Goal: Transaction & Acquisition: Purchase product/service

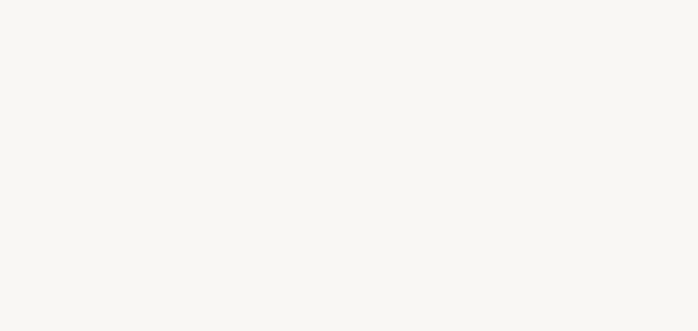
select select "ES"
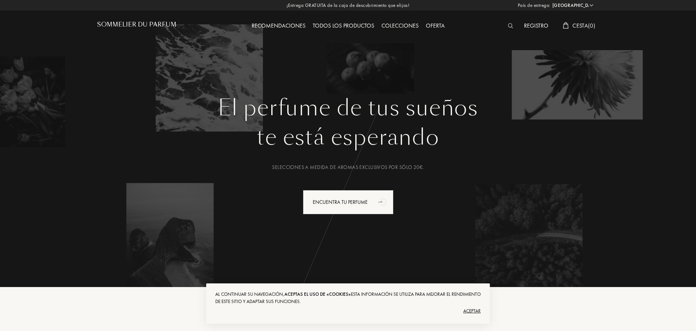
click at [475, 308] on div "Aceptar" at bounding box center [347, 311] width 265 height 12
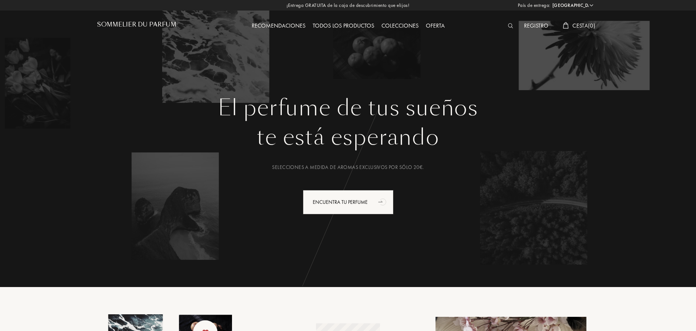
click at [592, 5] on select "Afganistán Albania Alemania Andorra Angola Anguila Antártida Antigua y Barbuda …" at bounding box center [573, 5] width 44 height 7
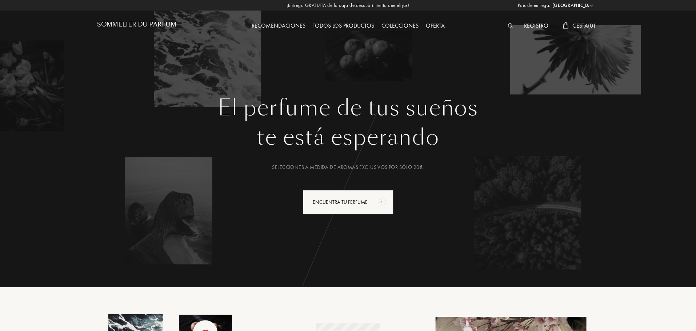
click at [444, 49] on div "El perfume de tus sueños te está esperando Selecciones a medida de aromas exclu…" at bounding box center [348, 136] width 524 height 273
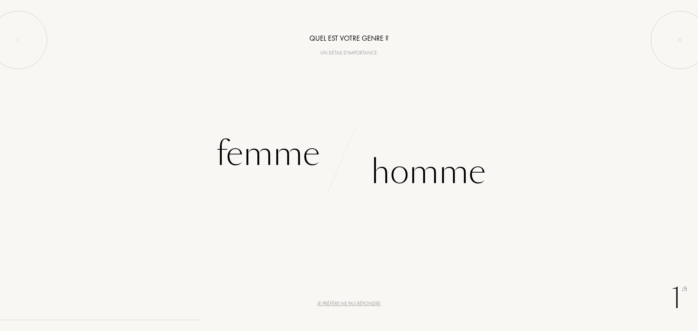
click at [355, 302] on div "Je préfère ne pas répondre" at bounding box center [348, 304] width 63 height 8
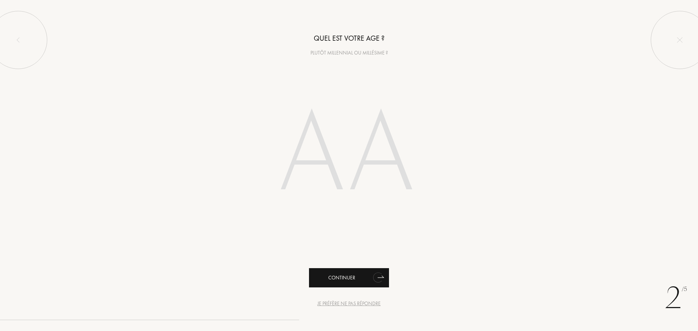
click at [365, 281] on div "Continuer" at bounding box center [349, 277] width 80 height 19
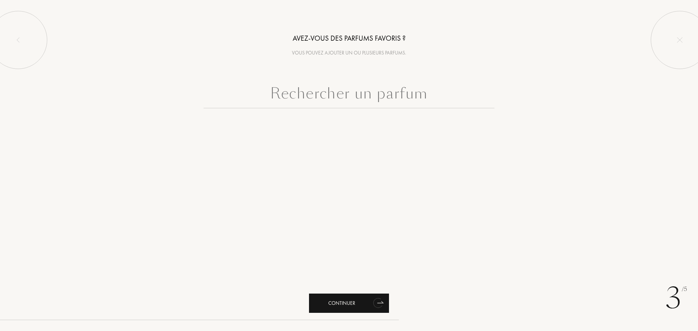
click at [377, 306] on icon "animation" at bounding box center [377, 303] width 9 height 11
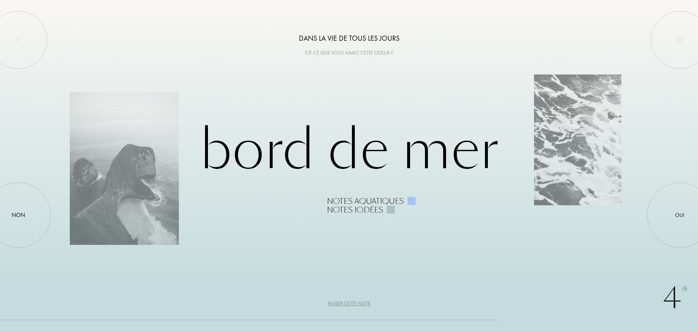
click at [357, 304] on div "Passer cette note" at bounding box center [349, 304] width 43 height 8
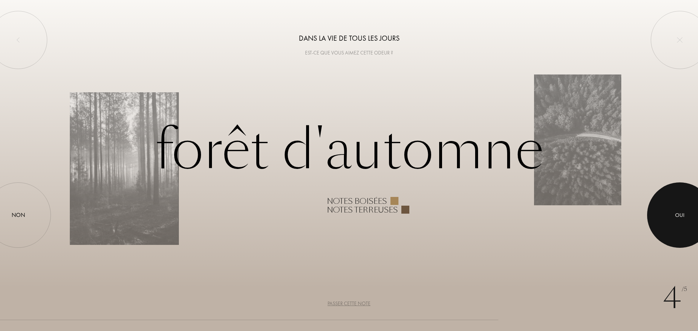
click at [683, 212] on div "Oui" at bounding box center [679, 215] width 9 height 8
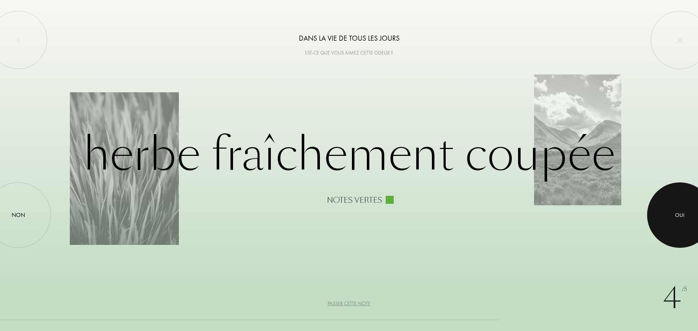
click at [685, 213] on div at bounding box center [679, 215] width 65 height 65
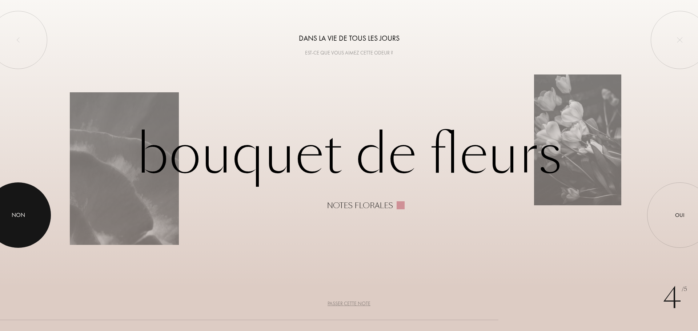
click at [15, 221] on div at bounding box center [17, 215] width 65 height 65
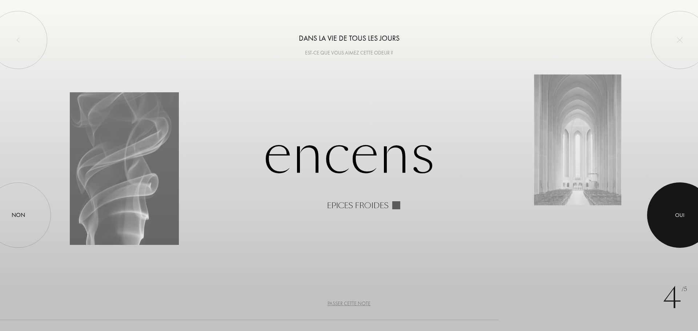
click at [688, 217] on div at bounding box center [679, 215] width 65 height 65
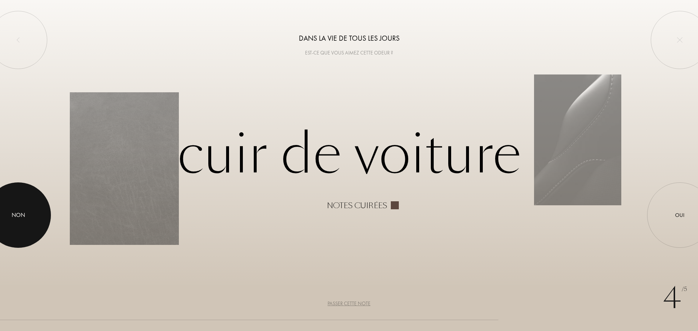
click at [16, 208] on div at bounding box center [17, 215] width 65 height 65
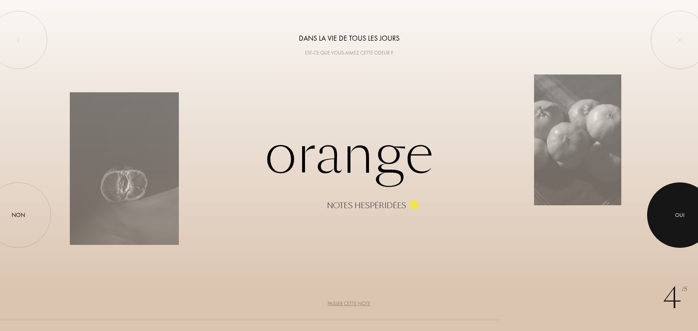
click at [680, 216] on div "Oui" at bounding box center [679, 215] width 9 height 8
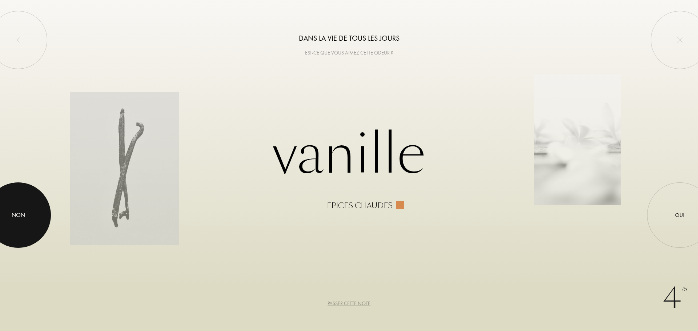
click at [15, 210] on div at bounding box center [17, 215] width 65 height 65
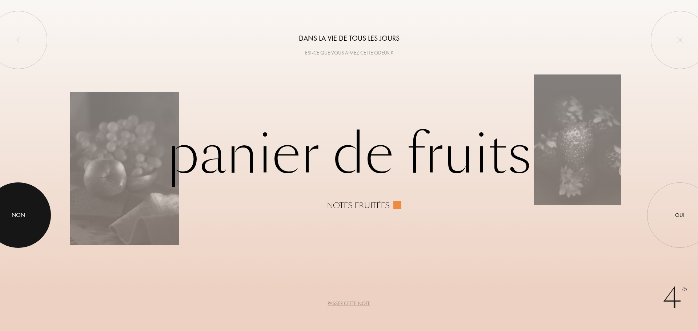
click at [5, 216] on div at bounding box center [17, 215] width 65 height 65
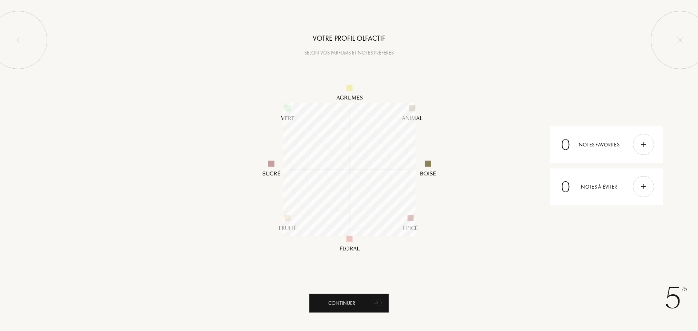
scroll to position [133, 133]
click at [380, 304] on icon "animation" at bounding box center [377, 303] width 9 height 10
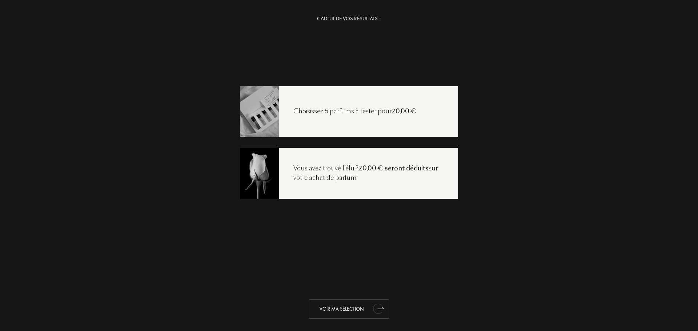
click at [353, 307] on div "Voir ma sélection" at bounding box center [349, 309] width 80 height 19
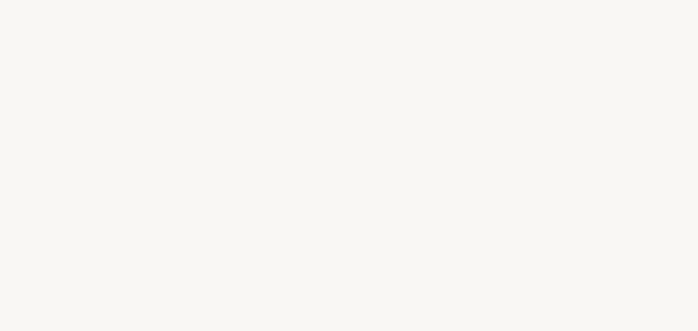
select select "ES"
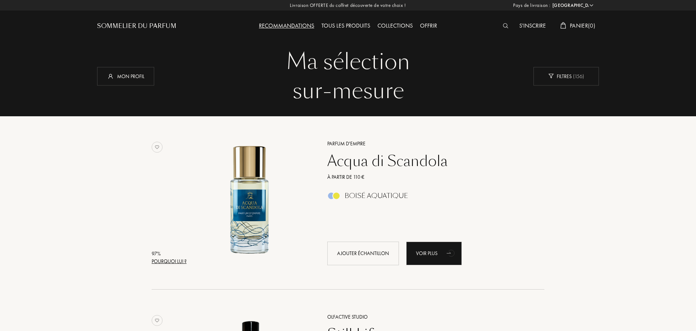
click at [364, 25] on div "Tous les produits" at bounding box center [346, 25] width 56 height 9
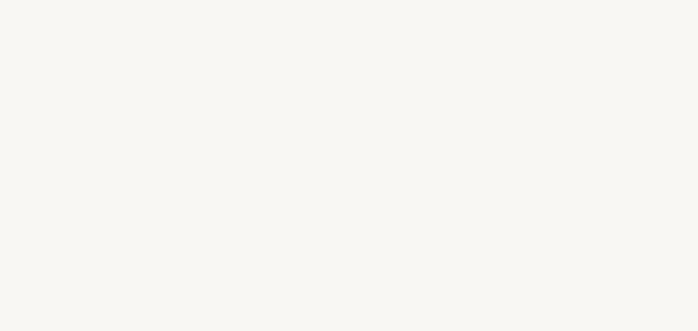
select select "ES"
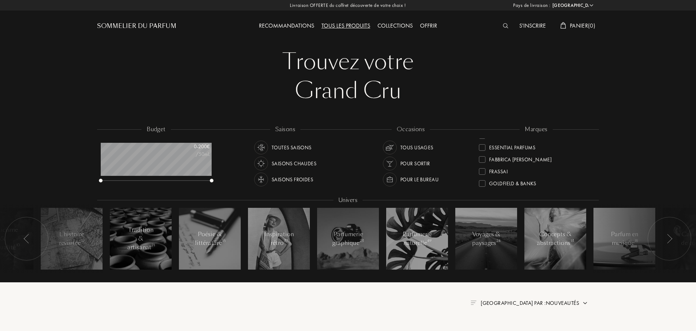
scroll to position [109, 0]
click at [485, 168] on div "Goldfield & Banks" at bounding box center [507, 166] width 57 height 10
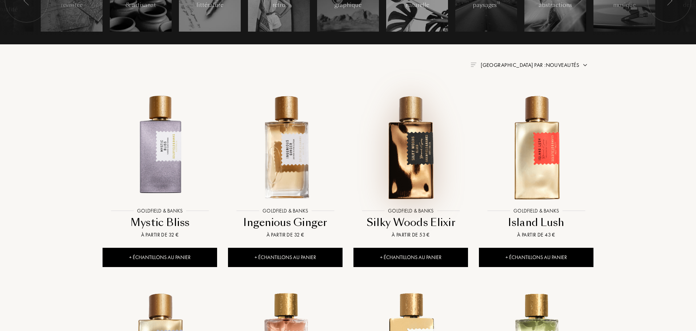
scroll to position [255, 0]
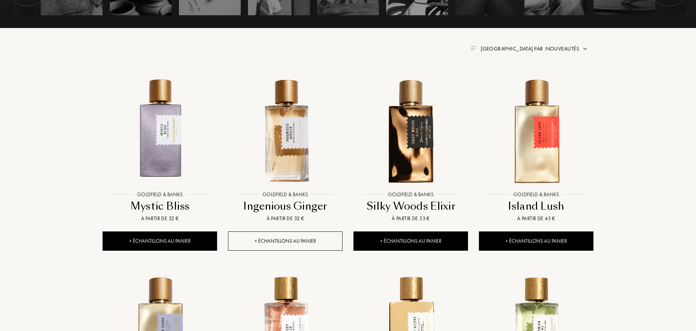
click at [293, 243] on div "+ Échantillons au panier" at bounding box center [285, 241] width 115 height 19
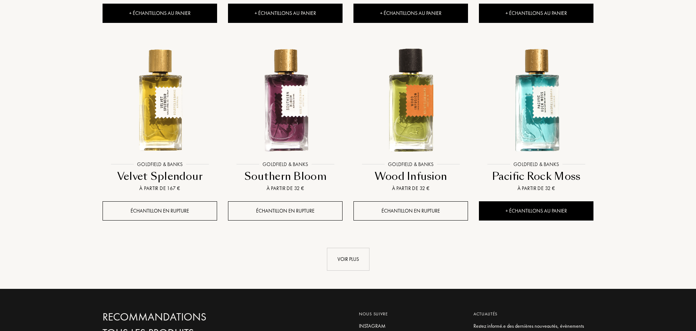
scroll to position [727, 0]
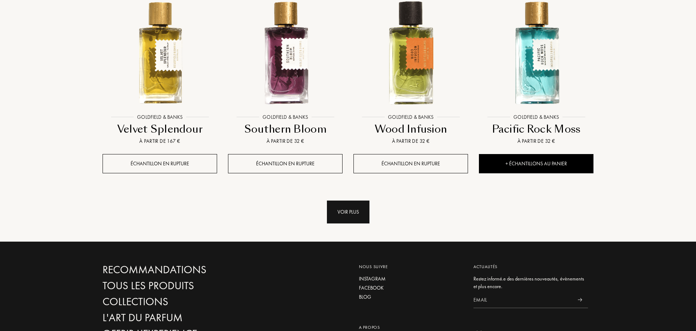
click at [360, 213] on div "Voir plus" at bounding box center [348, 212] width 43 height 23
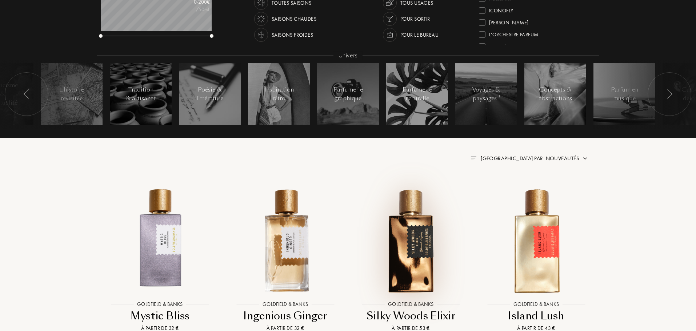
scroll to position [0, 0]
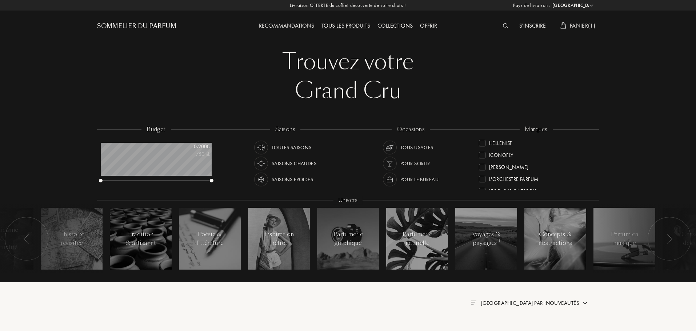
click at [401, 25] on div "Collections" at bounding box center [395, 25] width 43 height 9
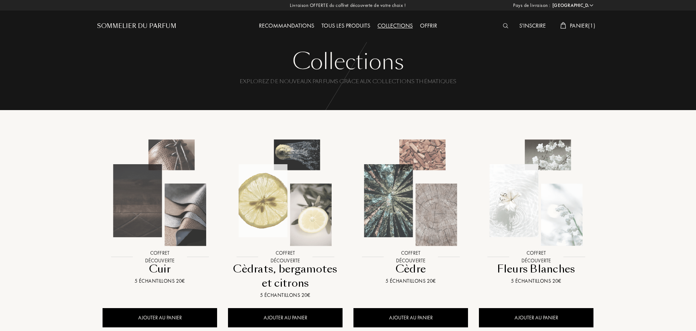
select select "ES"
click at [315, 211] on img at bounding box center [285, 192] width 113 height 113
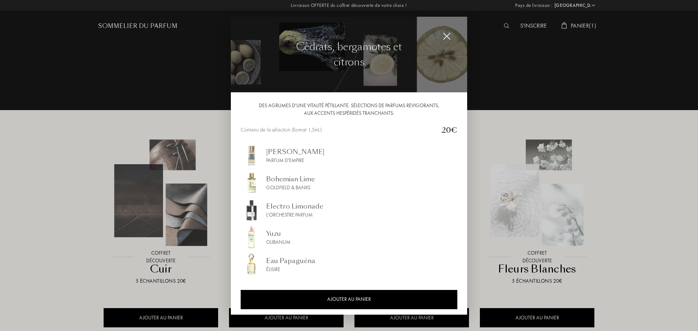
click at [447, 33] on img at bounding box center [447, 36] width 8 height 8
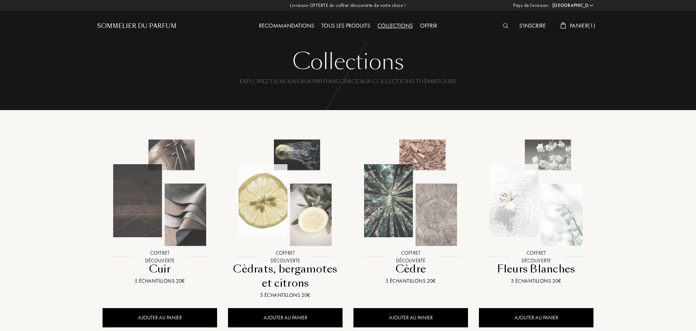
click at [148, 24] on div "Sommelier du Parfum" at bounding box center [136, 26] width 79 height 9
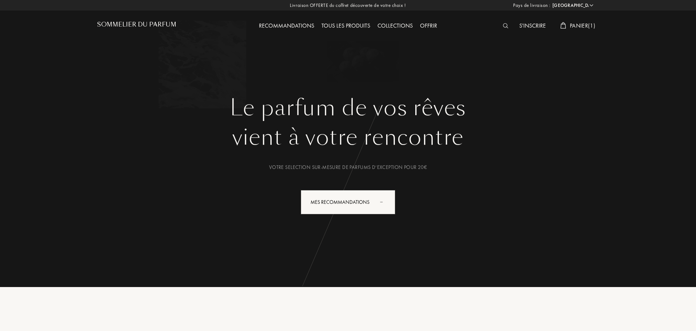
select select "ES"
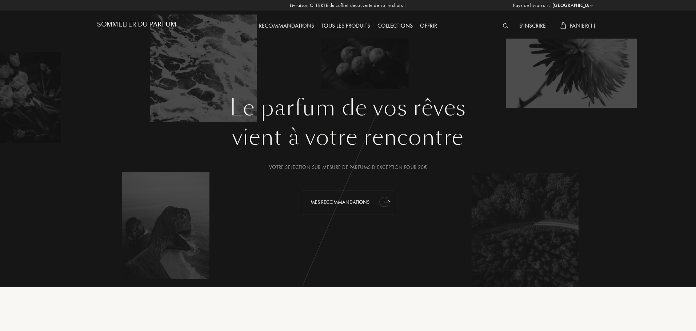
click at [383, 201] on icon "animation" at bounding box center [383, 202] width 9 height 10
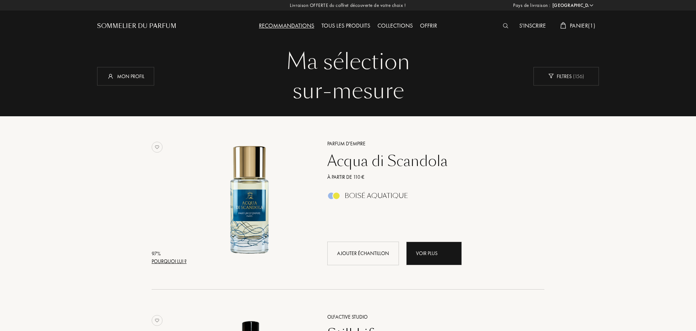
select select "ES"
click at [123, 76] on div "Mon profil" at bounding box center [125, 76] width 57 height 19
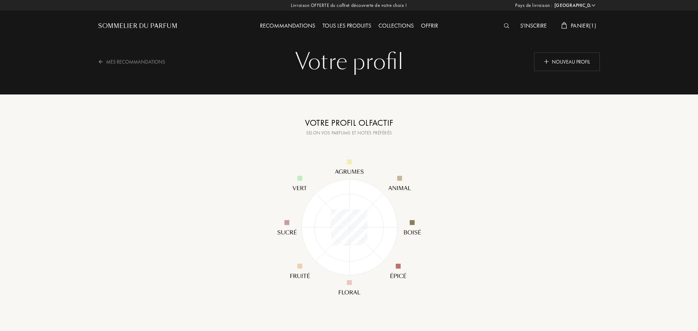
select select "ES"
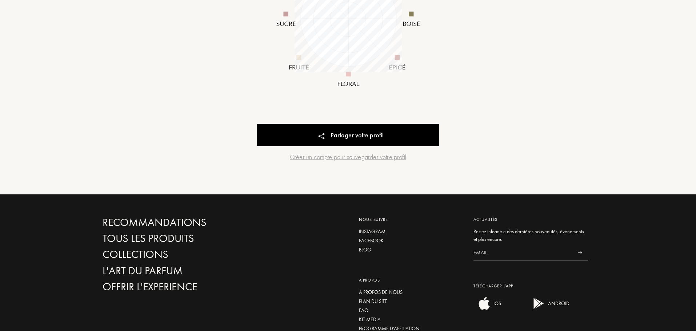
scroll to position [218, 0]
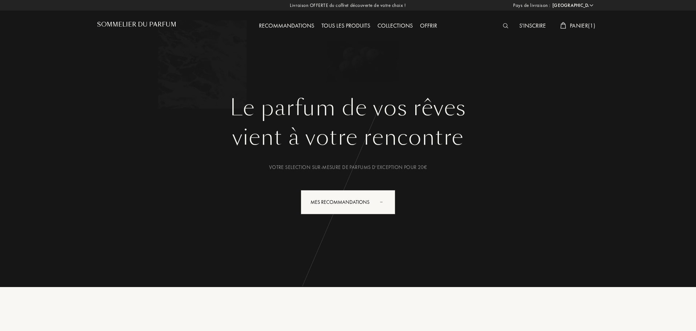
select select "ES"
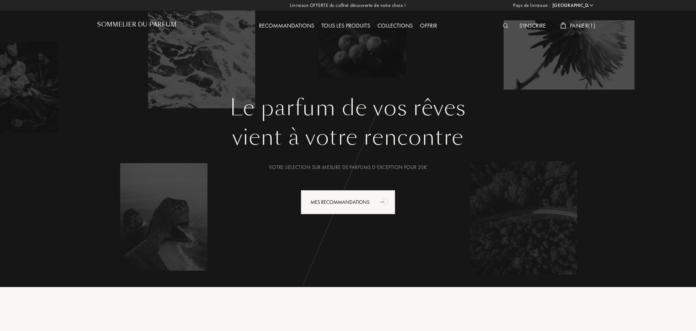
click at [342, 27] on div "Tous les produits" at bounding box center [346, 25] width 56 height 9
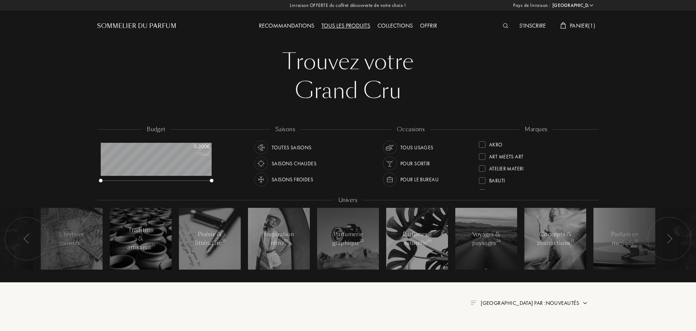
select select "ES"
click at [497, 145] on div "Akro" at bounding box center [495, 144] width 13 height 10
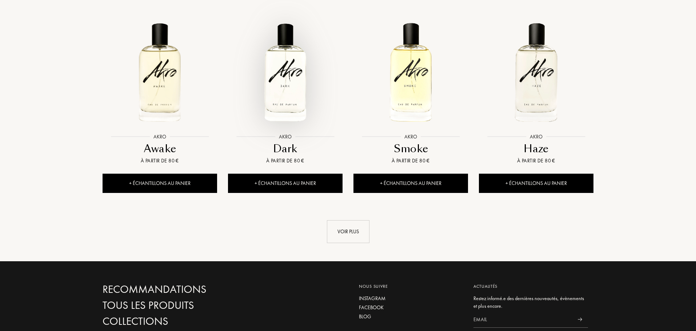
scroll to position [727, 0]
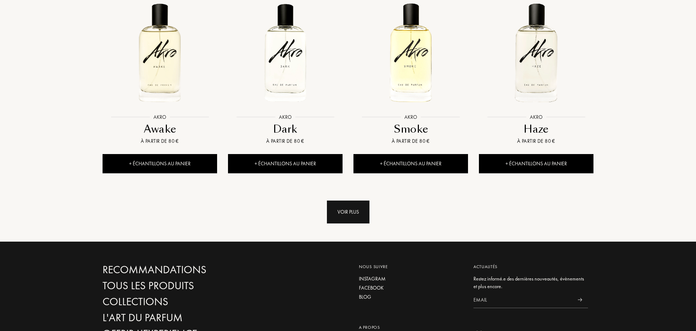
click at [357, 217] on div "Voir plus" at bounding box center [348, 212] width 43 height 23
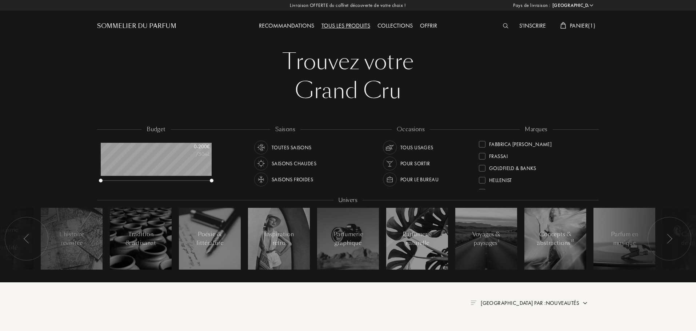
scroll to position [109, 0]
click at [496, 154] on div "Frassai" at bounding box center [498, 154] width 19 height 10
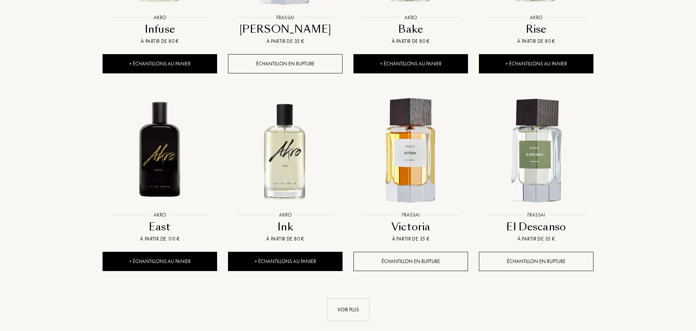
scroll to position [655, 0]
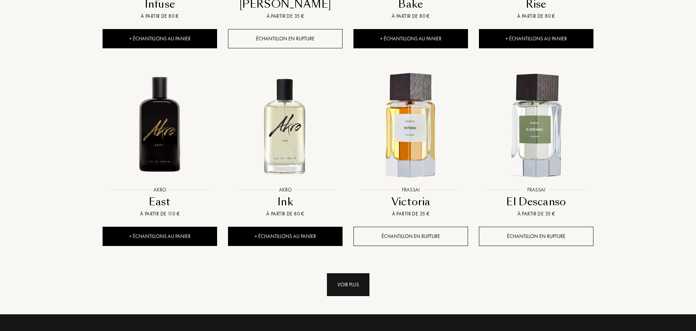
click at [355, 285] on div "Voir plus" at bounding box center [348, 284] width 43 height 23
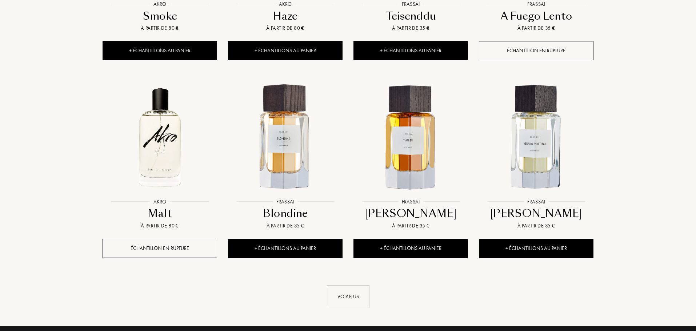
scroll to position [1236, 0]
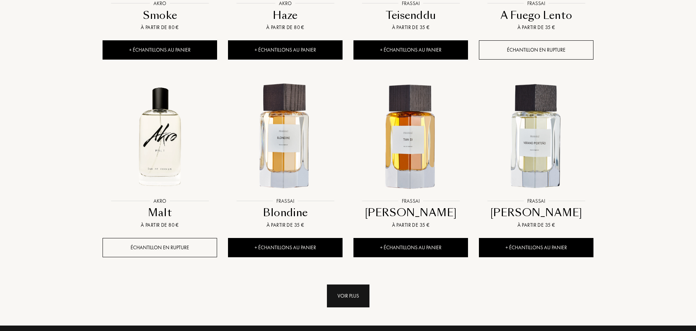
click at [344, 302] on div "Voir plus" at bounding box center [348, 296] width 43 height 23
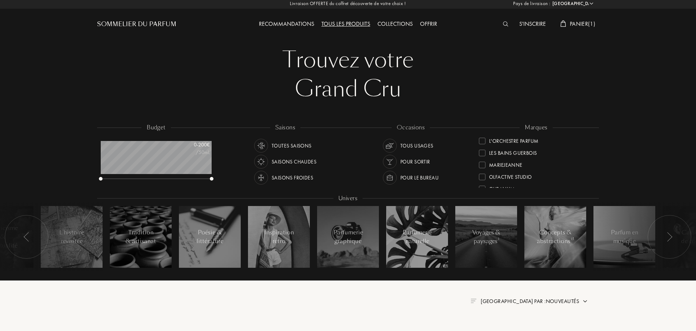
scroll to position [0, 0]
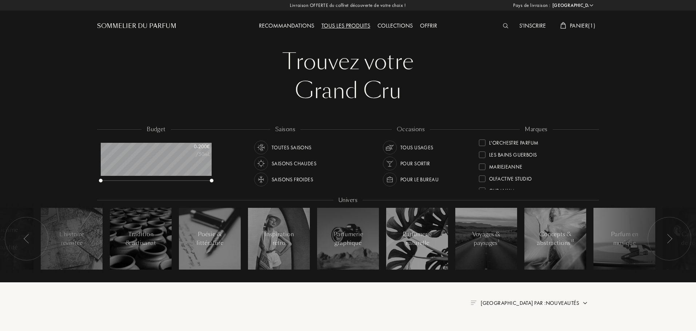
click at [503, 25] on img at bounding box center [505, 25] width 5 height 5
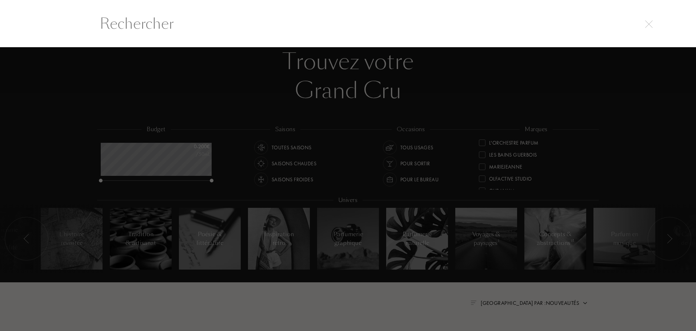
scroll to position [0, 0]
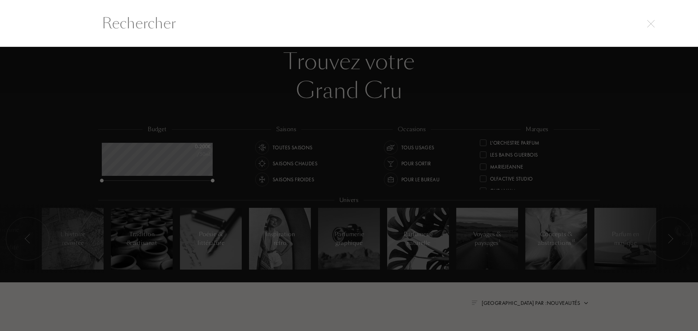
type input "g"
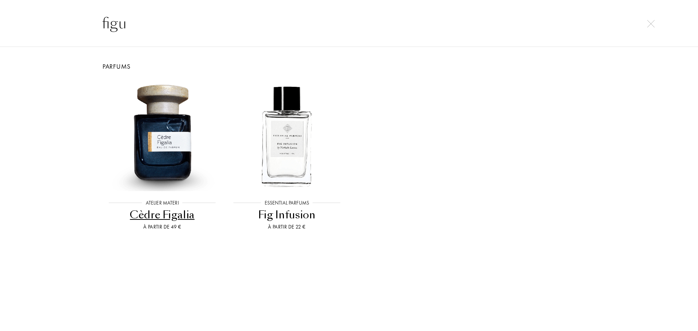
type input "figu"
click at [159, 219] on div "Cèdre Figalia" at bounding box center [162, 215] width 119 height 14
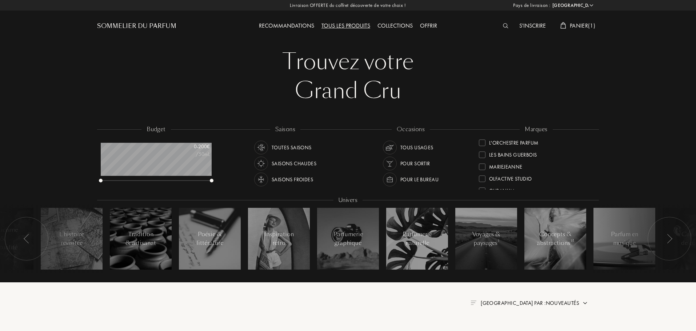
click at [505, 27] on img at bounding box center [505, 25] width 5 height 5
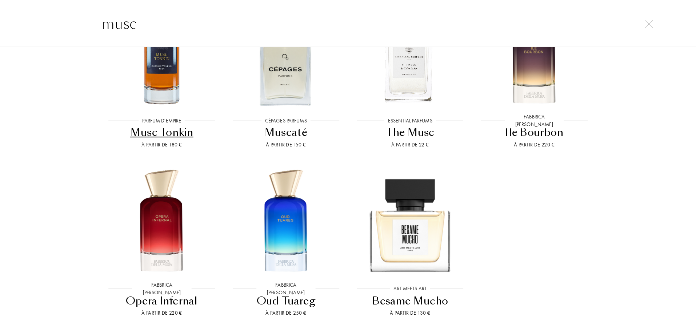
scroll to position [151, 0]
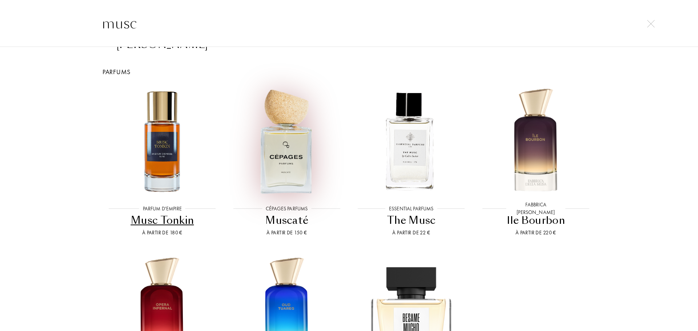
type input "musc"
click at [295, 147] on img at bounding box center [287, 141] width 112 height 112
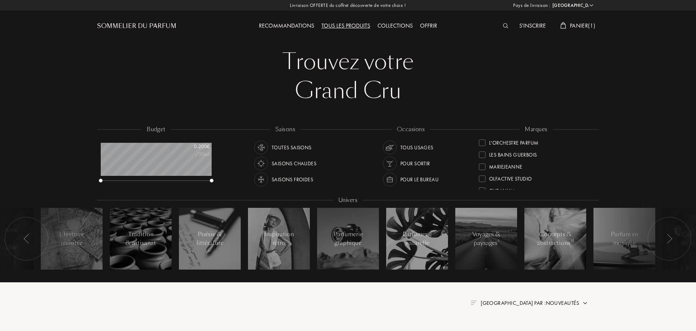
click at [339, 26] on div "Tous les produits" at bounding box center [346, 25] width 56 height 9
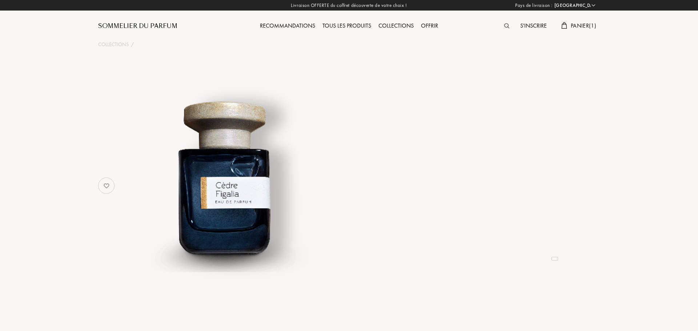
select select "ES"
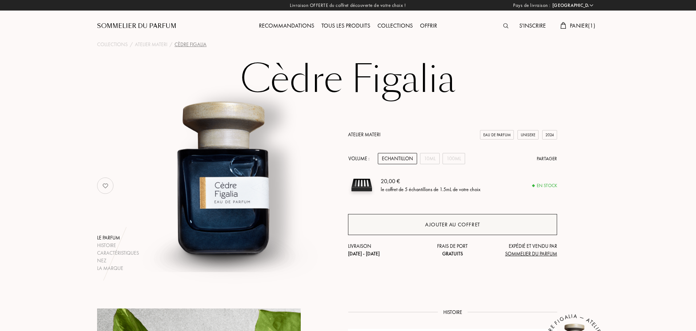
click at [441, 227] on div "Ajouter au coffret" at bounding box center [452, 225] width 55 height 8
click at [504, 24] on img at bounding box center [505, 25] width 5 height 5
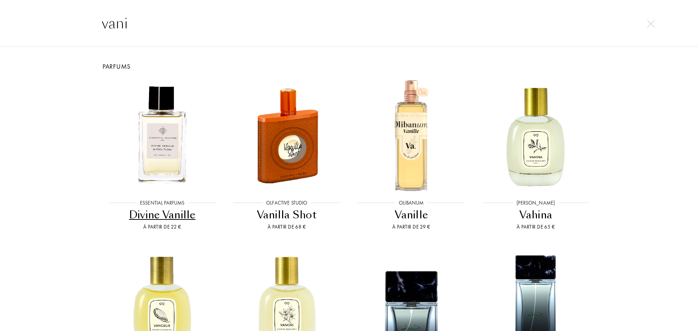
drag, startPoint x: 135, startPoint y: 25, endPoint x: 98, endPoint y: 25, distance: 36.7
click at [98, 25] on input "vani" at bounding box center [349, 23] width 524 height 22
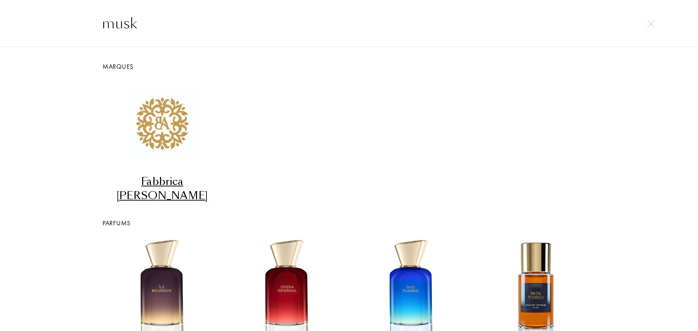
type input "musk"
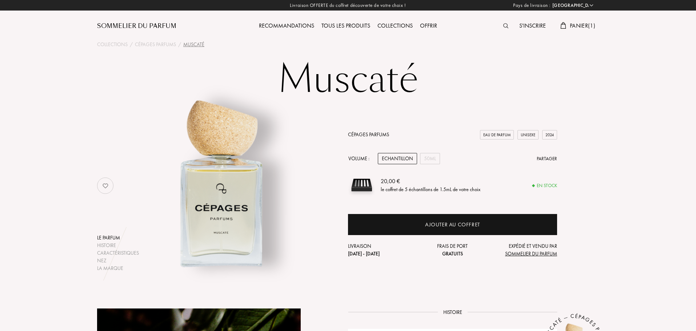
select select "ES"
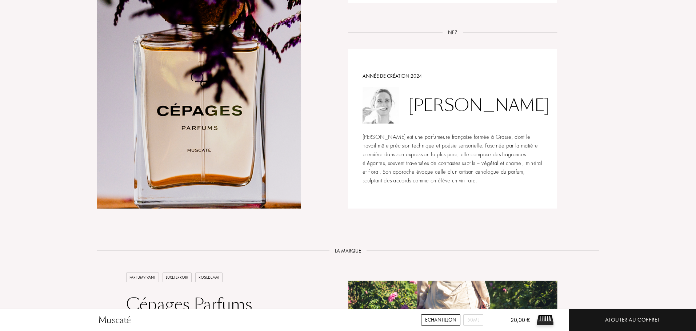
scroll to position [727, 0]
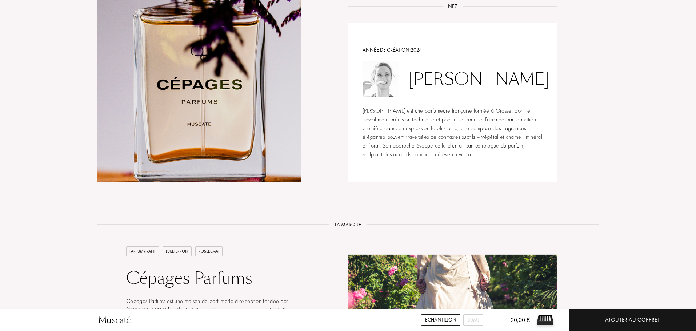
click at [447, 322] on div "Echantillon" at bounding box center [440, 320] width 39 height 11
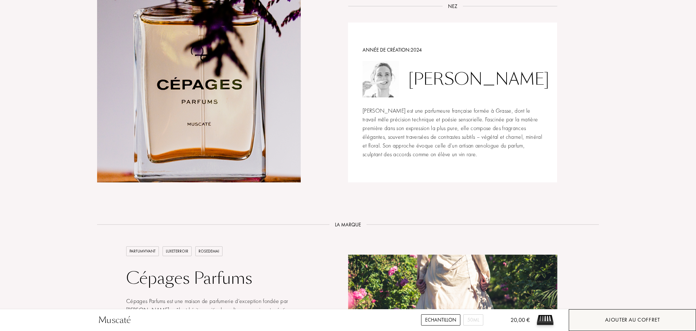
click at [658, 322] on div "Ajouter au coffret" at bounding box center [632, 320] width 55 height 8
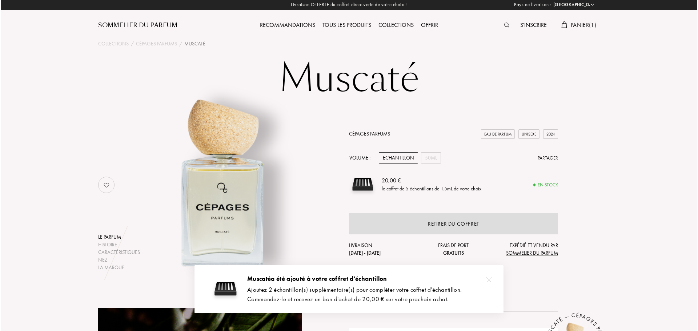
scroll to position [0, 0]
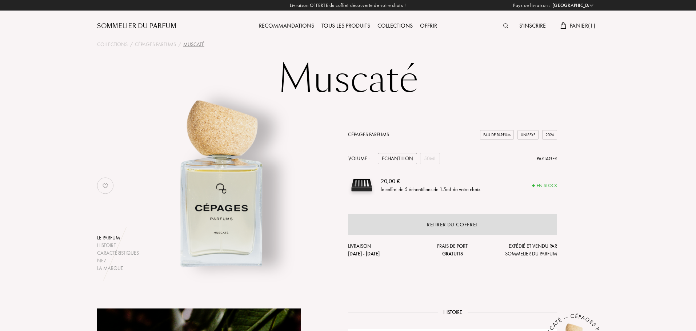
click at [580, 24] on span "Panier ( 1 )" at bounding box center [582, 26] width 25 height 8
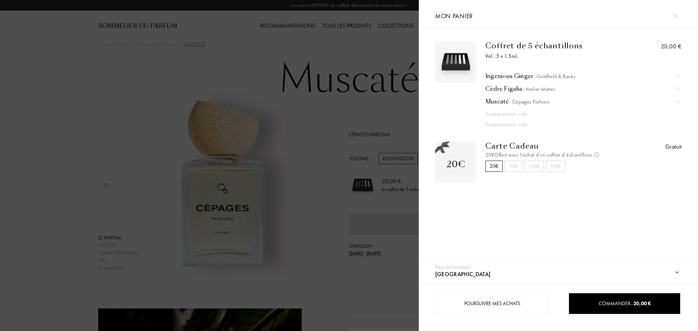
click at [211, 45] on div at bounding box center [209, 165] width 419 height 331
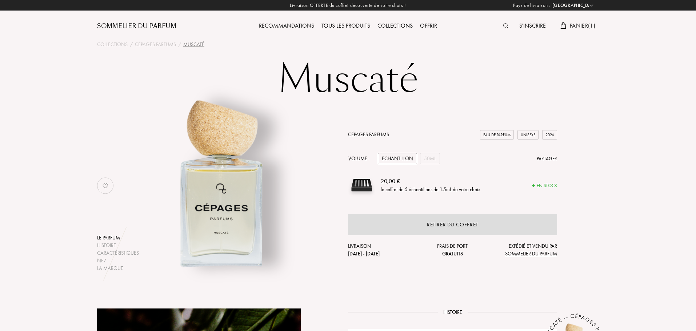
click at [503, 26] on img at bounding box center [505, 25] width 5 height 5
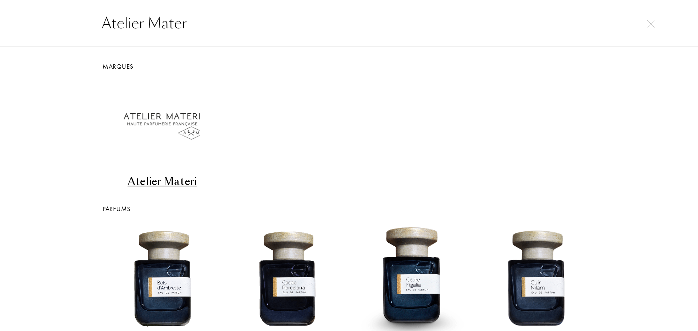
type input "Atelier Materi"
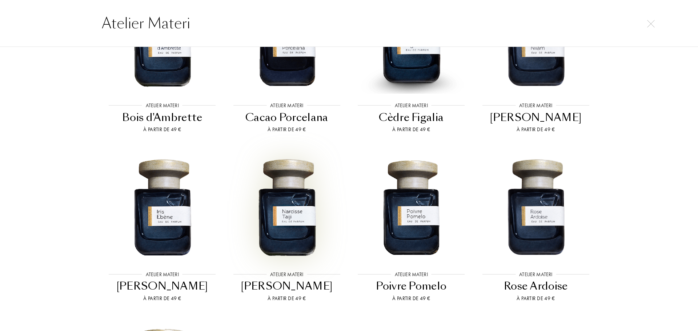
scroll to position [138, 0]
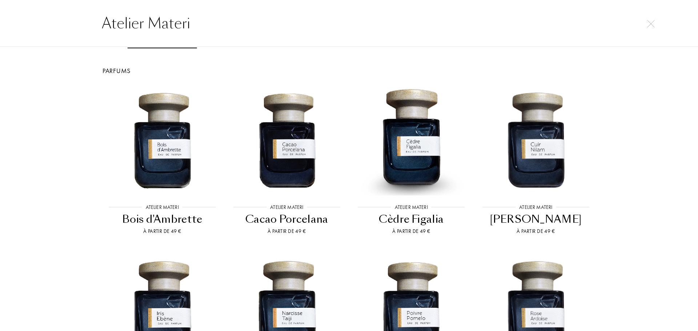
drag, startPoint x: 200, startPoint y: 22, endPoint x: 103, endPoint y: 27, distance: 96.8
click at [103, 27] on input "Atelier Materi" at bounding box center [349, 23] width 524 height 22
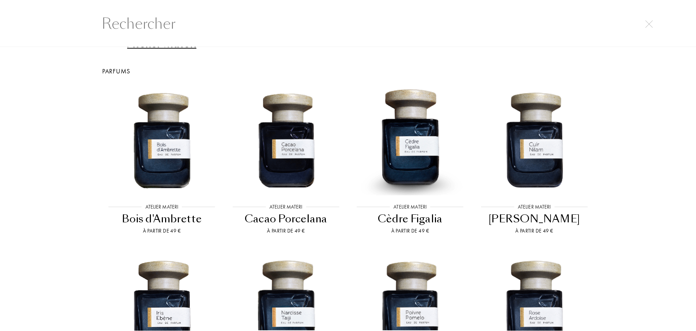
scroll to position [0, 0]
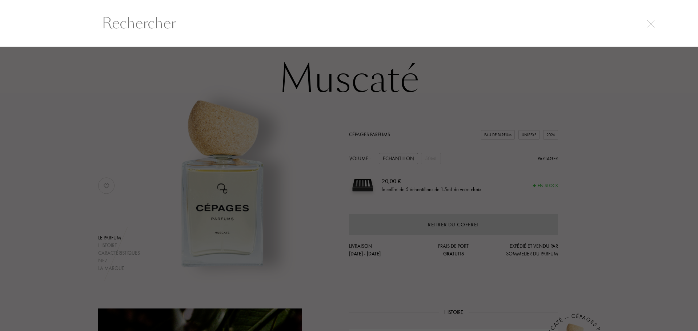
click at [648, 23] on img at bounding box center [651, 24] width 8 height 8
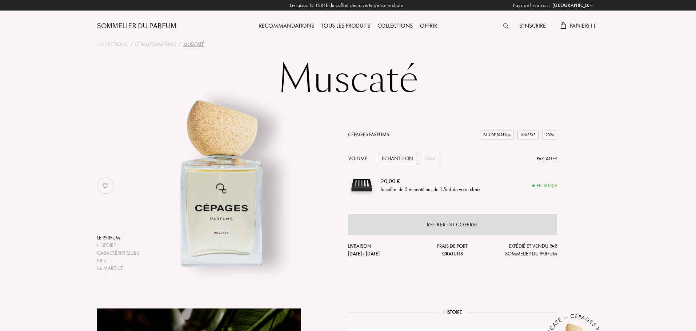
click at [505, 24] on img at bounding box center [505, 25] width 5 height 5
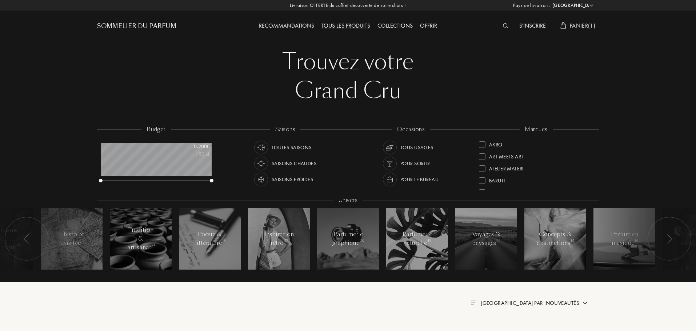
select select "ES"
click at [481, 166] on div at bounding box center [482, 166] width 7 height 7
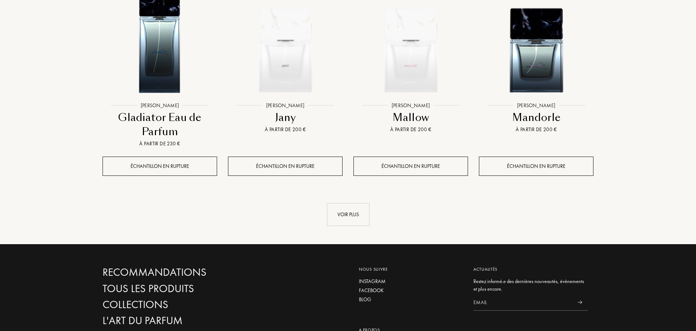
scroll to position [800, 0]
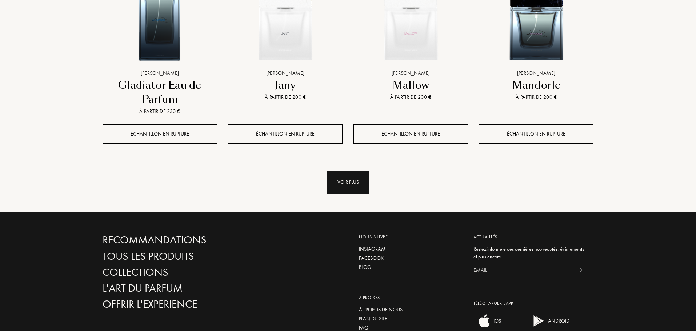
click at [349, 188] on div "Voir plus" at bounding box center [348, 182] width 43 height 23
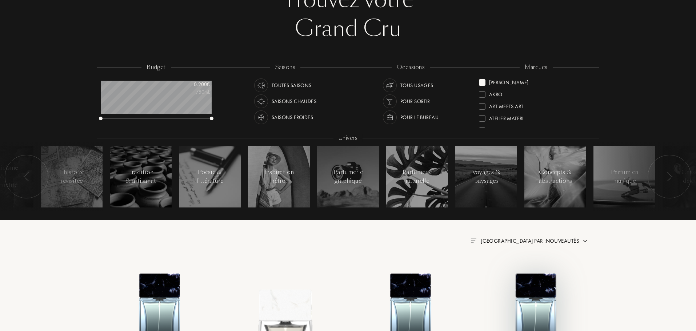
scroll to position [36, 0]
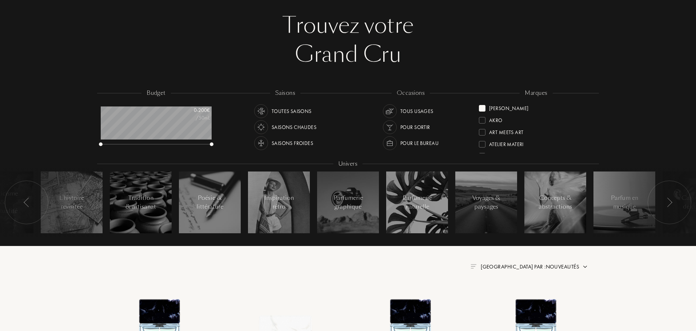
click at [484, 109] on div at bounding box center [482, 108] width 7 height 7
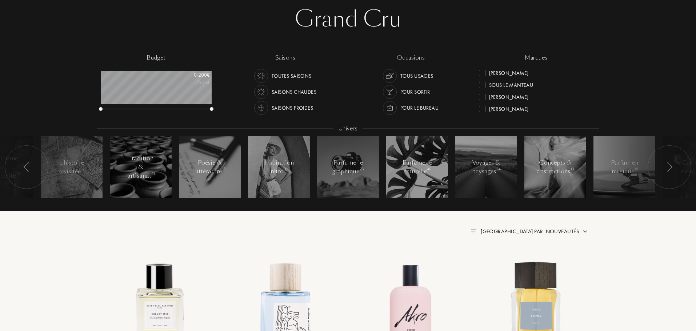
scroll to position [73, 0]
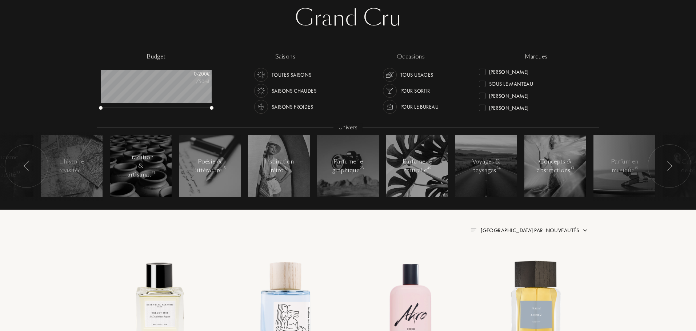
click at [483, 82] on div at bounding box center [482, 84] width 7 height 7
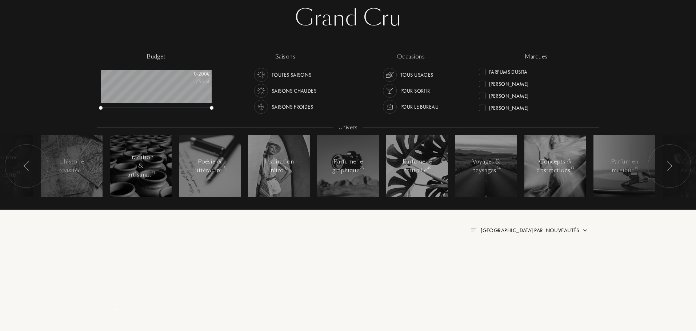
scroll to position [0, 0]
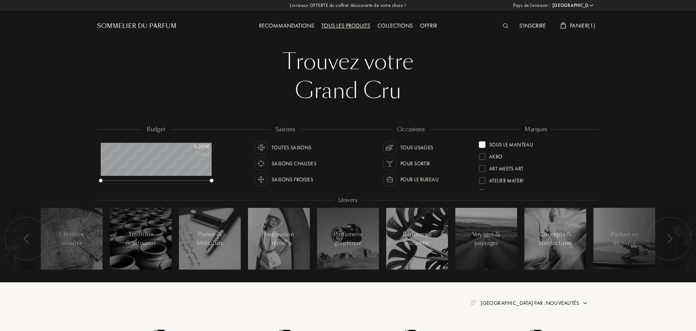
click at [483, 157] on div at bounding box center [482, 156] width 7 height 7
click at [483, 158] on div at bounding box center [482, 156] width 7 height 7
click at [484, 158] on div at bounding box center [482, 156] width 7 height 7
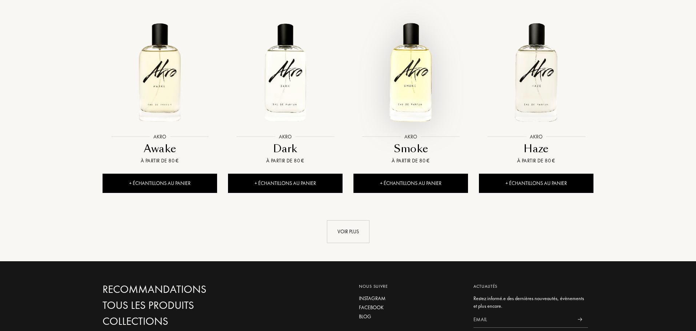
scroll to position [727, 0]
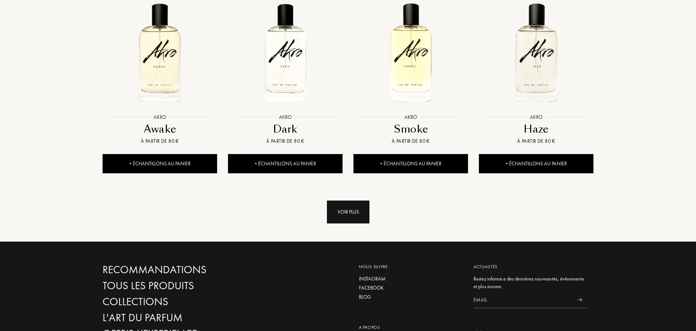
click at [353, 215] on div "Voir plus" at bounding box center [348, 212] width 43 height 23
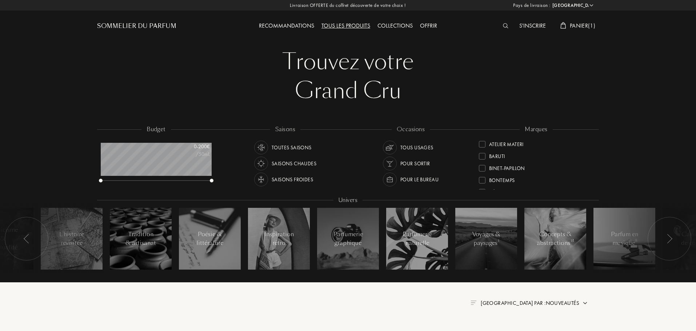
scroll to position [0, 0]
click at [482, 143] on div at bounding box center [482, 144] width 7 height 7
click at [481, 147] on div at bounding box center [482, 144] width 7 height 7
click at [484, 166] on div at bounding box center [482, 166] width 7 height 7
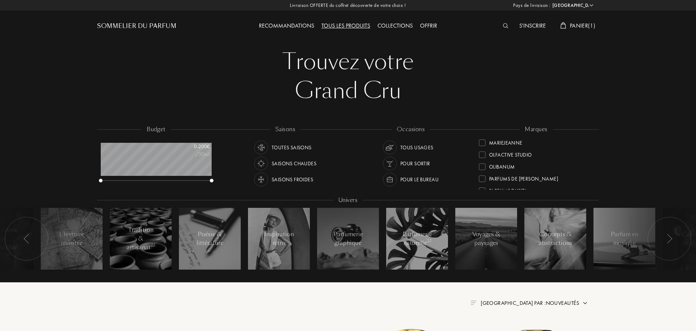
scroll to position [218, 0]
click at [482, 167] on div at bounding box center [482, 166] width 7 height 7
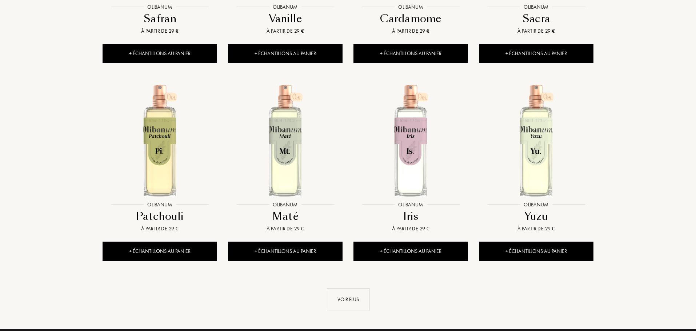
scroll to position [691, 0]
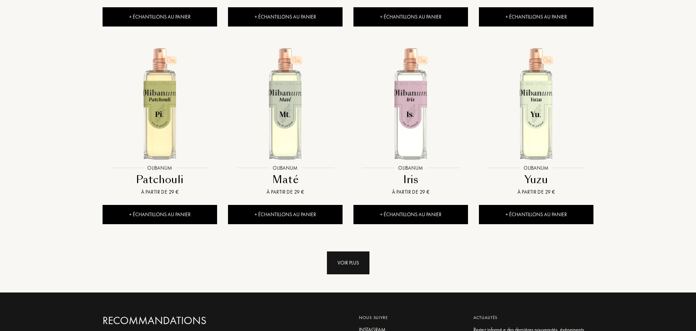
click at [357, 264] on div "Voir plus" at bounding box center [348, 263] width 43 height 23
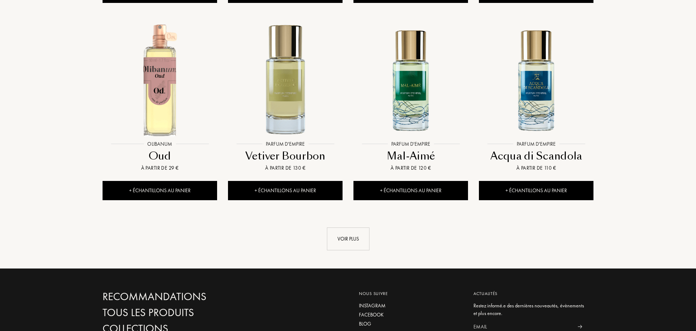
scroll to position [1309, 0]
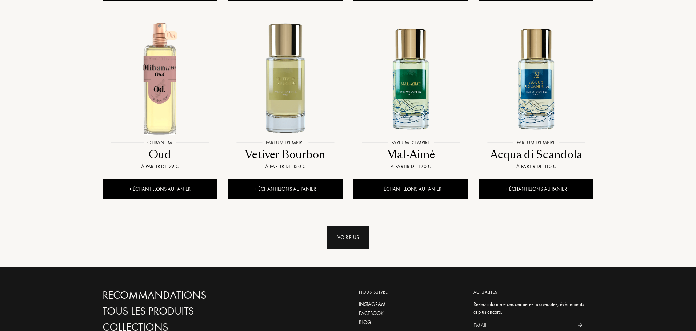
click at [347, 242] on div "Voir plus" at bounding box center [348, 237] width 43 height 23
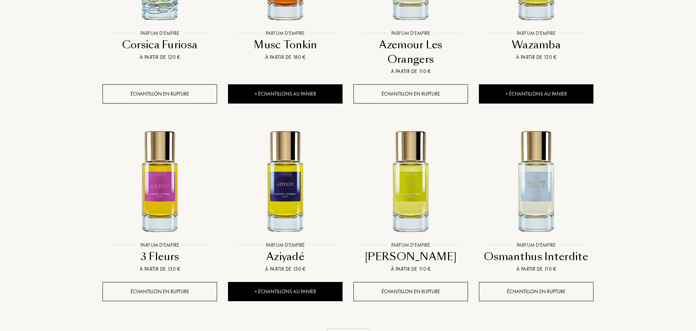
scroll to position [1855, 0]
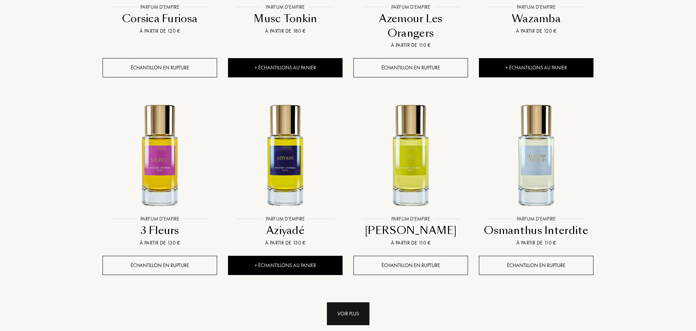
click at [354, 303] on div "Voir plus" at bounding box center [348, 314] width 43 height 23
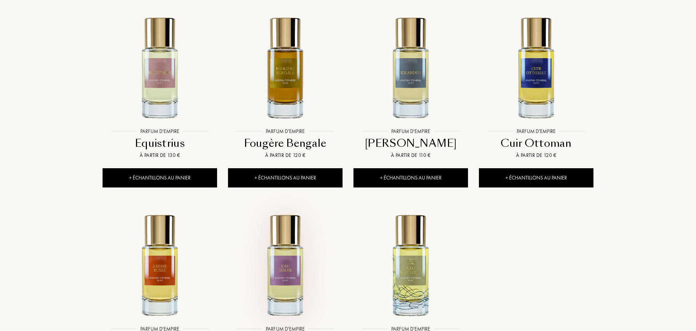
scroll to position [2109, 0]
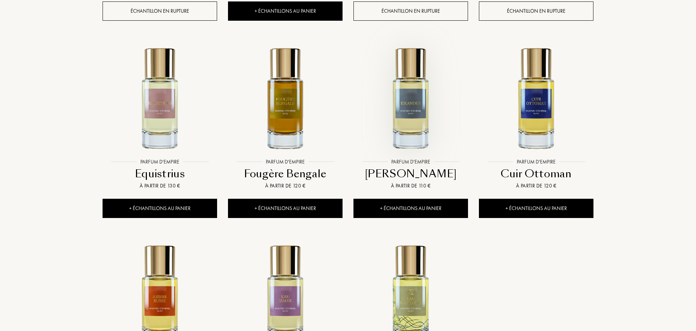
click at [421, 105] on img at bounding box center [410, 97] width 113 height 113
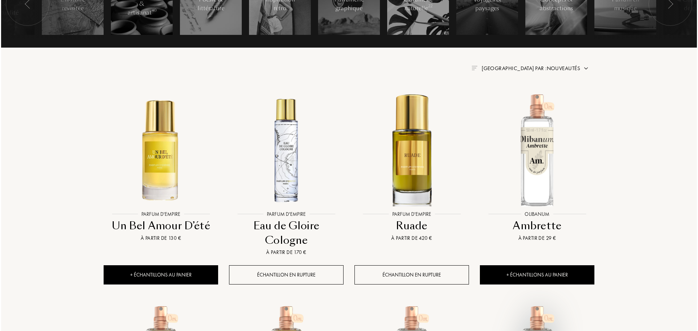
scroll to position [218, 0]
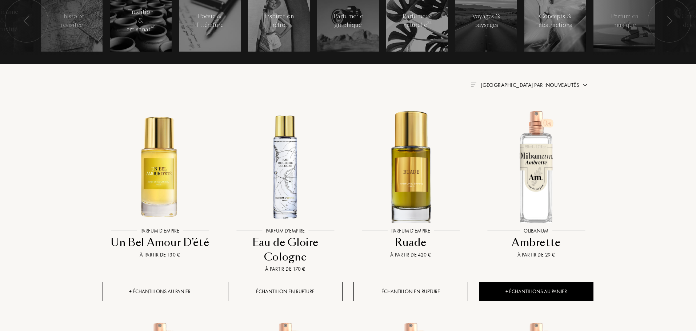
click at [140, 293] on div "+ Échantillons au panier" at bounding box center [160, 291] width 115 height 19
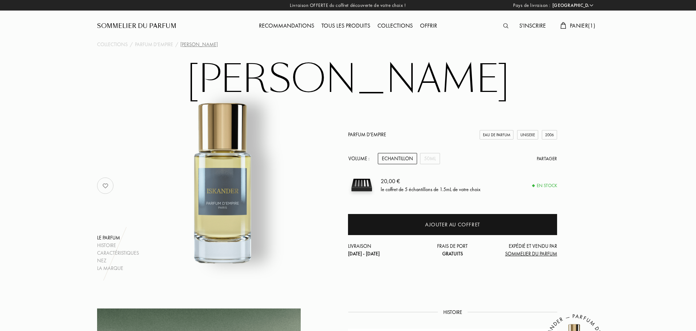
select select "ES"
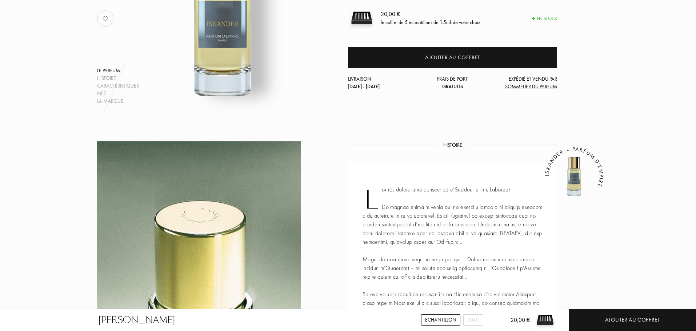
scroll to position [145, 0]
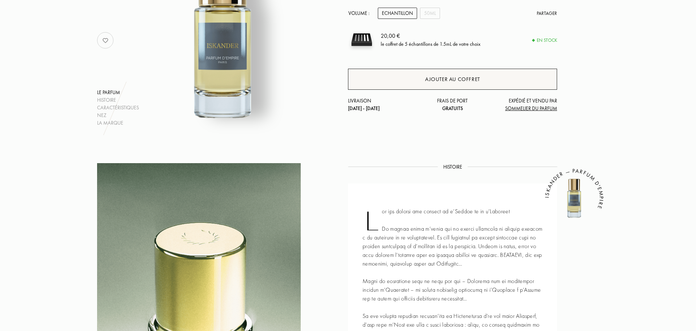
click at [444, 87] on div "Ajouter au coffret" at bounding box center [452, 79] width 209 height 21
